Goal: Task Accomplishment & Management: Complete application form

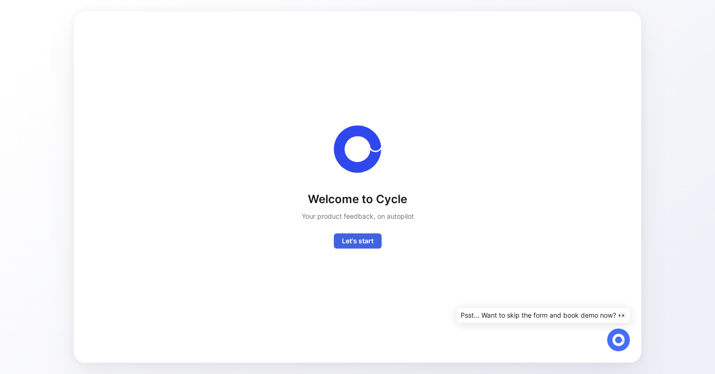
click at [358, 239] on span "Let's start" at bounding box center [358, 240] width 32 height 11
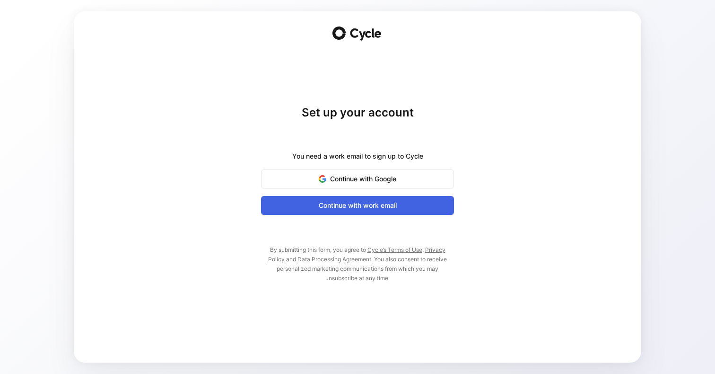
click at [359, 197] on button "Continue with work email" at bounding box center [357, 205] width 193 height 19
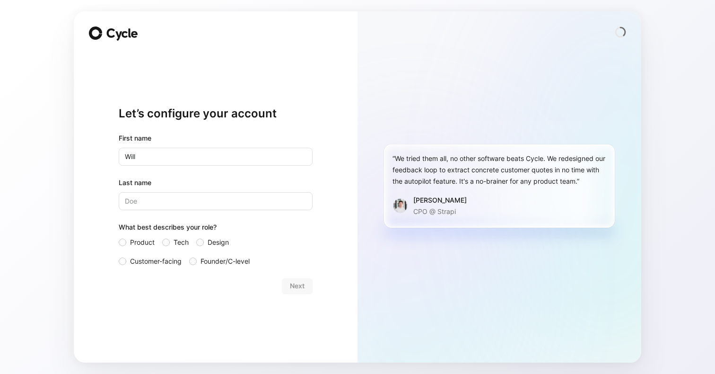
type input "Will"
type input "[PERSON_NAME]"
click at [123, 246] on label "Product" at bounding box center [137, 241] width 36 height 11
click at [119, 236] on input "Product" at bounding box center [119, 236] width 0 height 0
click at [307, 284] on button "Next" at bounding box center [297, 285] width 31 height 15
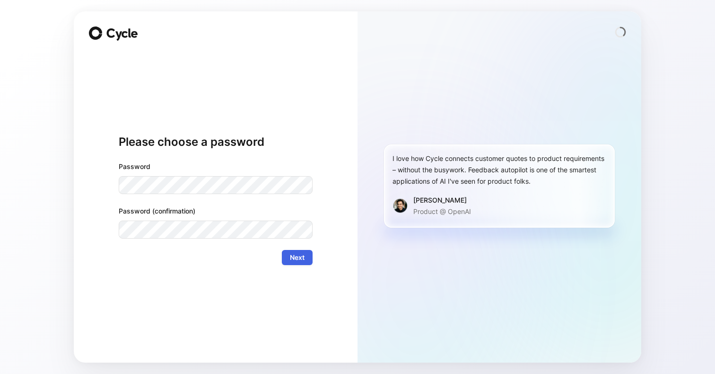
click at [302, 260] on span "Next" at bounding box center [297, 257] width 15 height 11
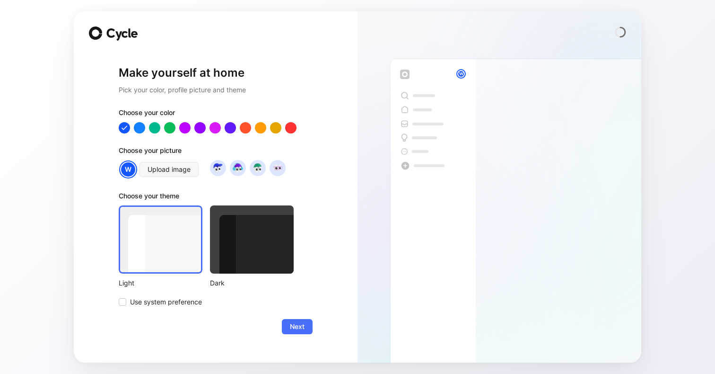
click at [649, 106] on div "Make yourself at home Pick your color, profile picture and theme Choose your co…" at bounding box center [357, 187] width 715 height 374
click at [308, 323] on button "Next" at bounding box center [297, 326] width 31 height 15
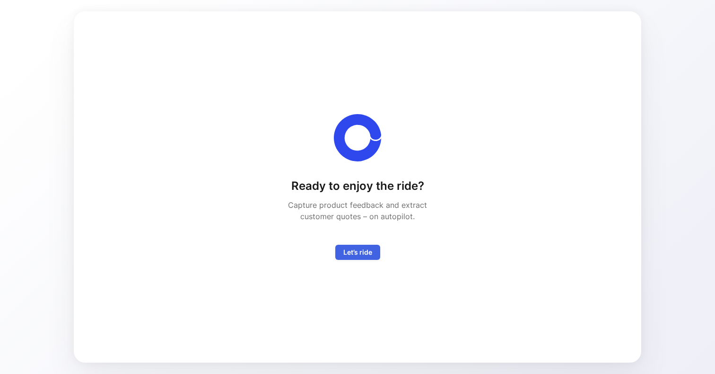
click at [357, 248] on span "Let’s ride" at bounding box center [357, 251] width 29 height 11
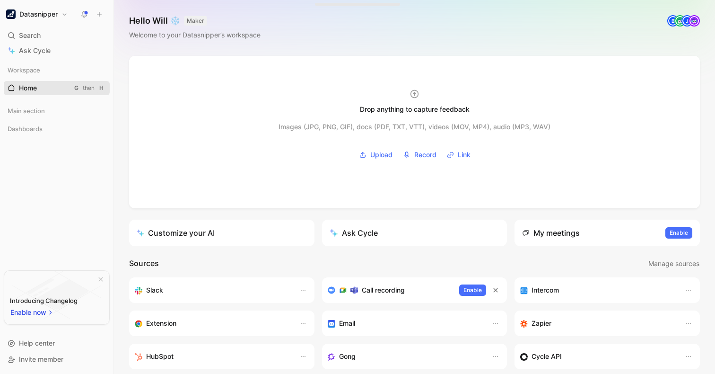
click at [40, 87] on link "Home G then H" at bounding box center [57, 88] width 106 height 14
click at [28, 35] on span "Search" at bounding box center [30, 35] width 22 height 11
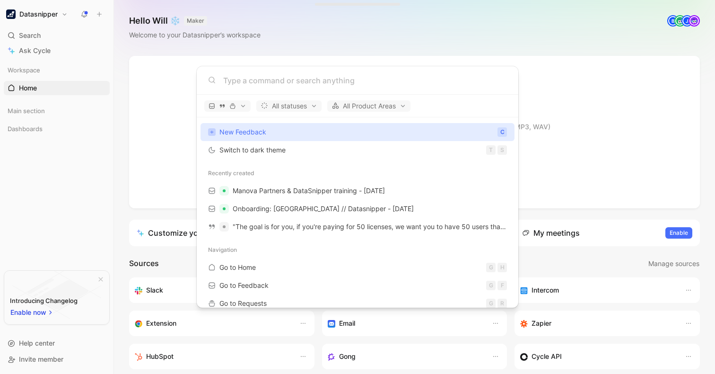
click at [31, 114] on body "Datasnipper Search Ctrl K Ask Cycle Workspace Home G then H Main section Dashbo…" at bounding box center [357, 187] width 715 height 374
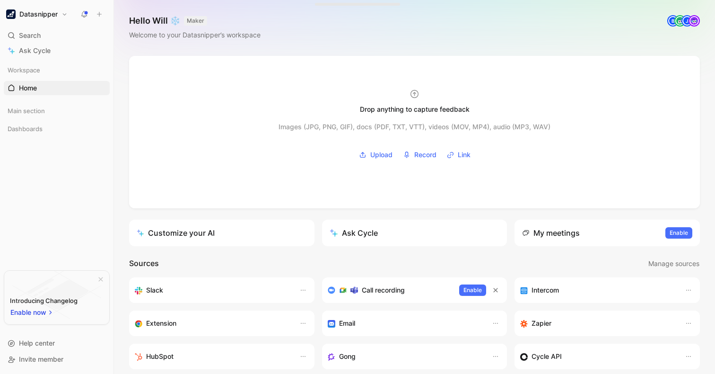
click at [33, 103] on div "Workspace Home G then H Main section Dashboards To pick up a draggable item, pr…" at bounding box center [57, 162] width 106 height 198
click at [34, 108] on span "Main section" at bounding box center [26, 110] width 37 height 9
click at [28, 112] on span "Main section" at bounding box center [26, 110] width 37 height 9
click at [31, 126] on span "Dashboards" at bounding box center [25, 128] width 35 height 9
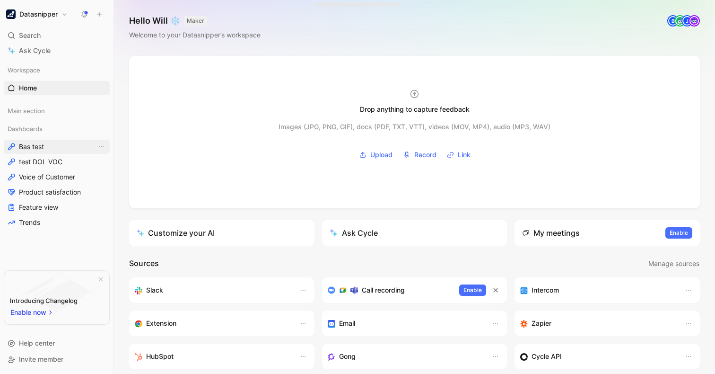
click at [49, 152] on link "Bas test" at bounding box center [57, 146] width 106 height 14
